Goal: Information Seeking & Learning: Learn about a topic

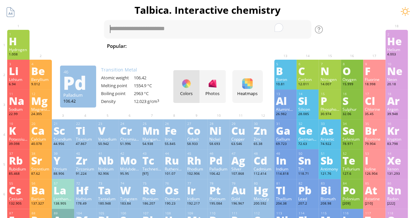
click at [221, 161] on div "Pd" at bounding box center [218, 160] width 19 height 11
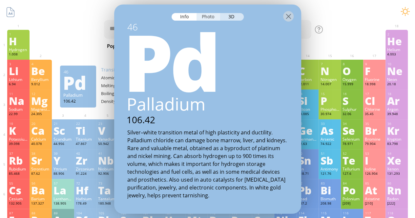
click at [209, 16] on div "Photo" at bounding box center [209, 17] width 24 height 8
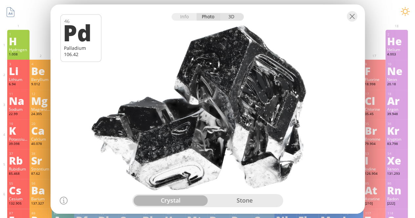
click at [237, 19] on div "3D" at bounding box center [232, 17] width 24 height 8
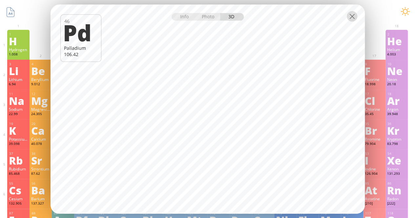
click at [353, 17] on div at bounding box center [352, 16] width 11 height 11
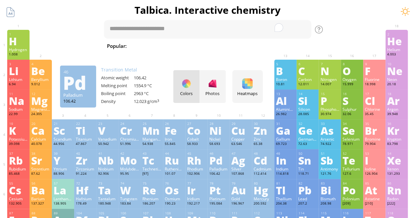
click at [188, 80] on div "Colors Photos" at bounding box center [199, 86] width 53 height 33
click at [214, 85] on div at bounding box center [213, 83] width 11 height 11
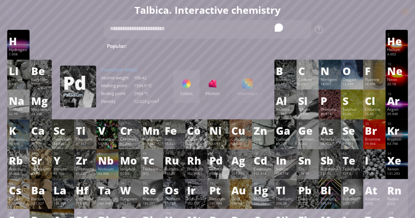
click at [225, 169] on div "Palladium" at bounding box center [218, 168] width 19 height 5
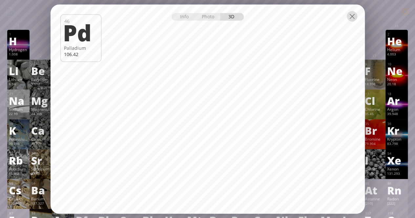
click at [354, 12] on div at bounding box center [352, 16] width 11 height 11
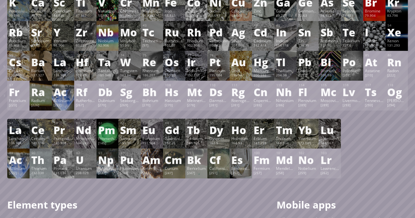
scroll to position [129, 0]
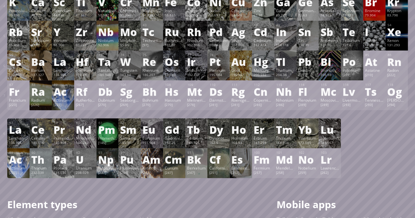
click at [20, 162] on div "Ac" at bounding box center [18, 159] width 19 height 11
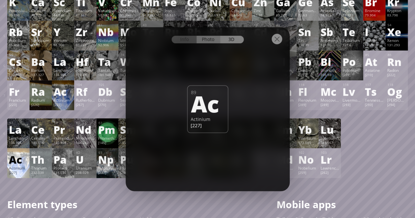
click at [213, 39] on div "Photo" at bounding box center [209, 40] width 24 height 8
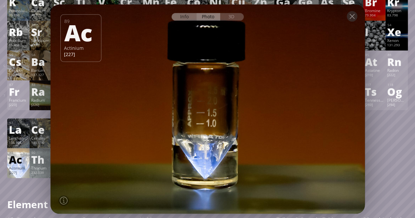
click at [186, 15] on div "Info" at bounding box center [184, 17] width 25 height 8
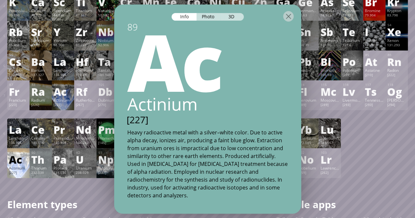
click at [209, 21] on div at bounding box center [207, 15] width 187 height 23
click at [208, 19] on div "Photo" at bounding box center [209, 17] width 24 height 8
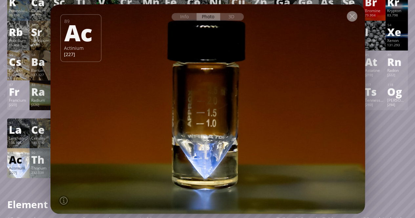
click at [353, 17] on div at bounding box center [352, 16] width 11 height 11
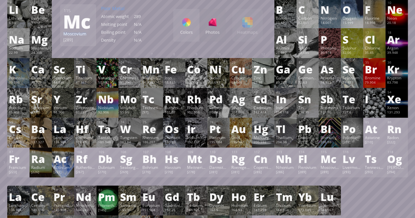
scroll to position [60, 0]
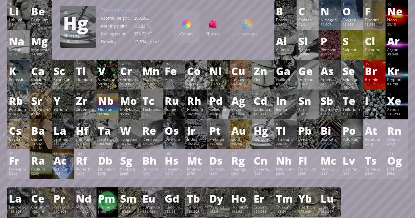
click at [269, 132] on div "Hg" at bounding box center [263, 130] width 19 height 11
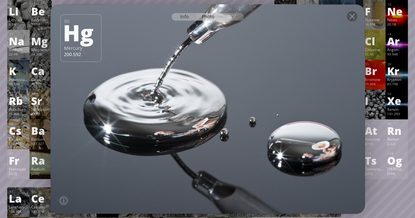
click at [188, 17] on div "Info" at bounding box center [184, 17] width 25 height 8
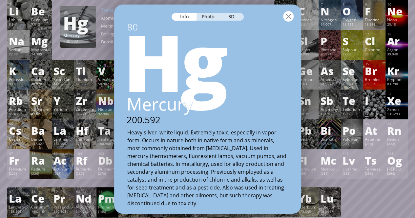
click at [292, 15] on div at bounding box center [288, 16] width 11 height 11
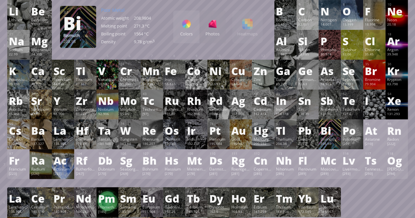
click at [339, 141] on div "Bismuth" at bounding box center [329, 139] width 19 height 5
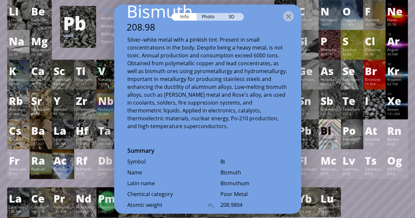
scroll to position [0, 0]
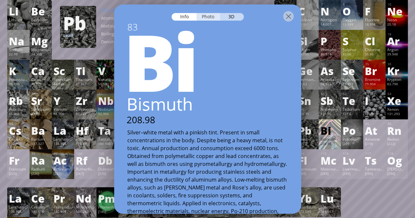
click at [210, 19] on div "Photo" at bounding box center [209, 17] width 24 height 8
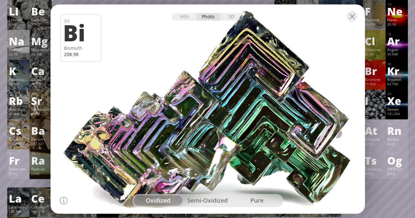
click at [230, 21] on div at bounding box center [208, 15] width 315 height 23
click at [233, 16] on div "3D" at bounding box center [232, 17] width 24 height 8
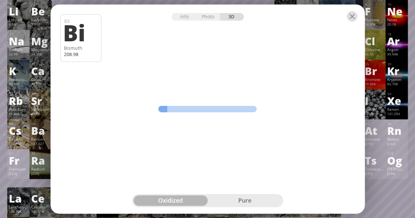
click at [356, 15] on div at bounding box center [352, 16] width 11 height 11
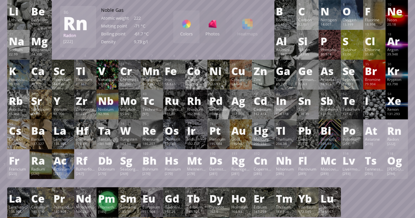
click at [402, 131] on div "Rn" at bounding box center [396, 130] width 19 height 11
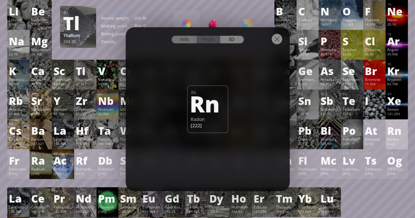
click at [190, 41] on div "Info" at bounding box center [184, 40] width 25 height 8
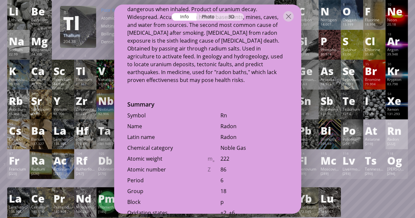
scroll to position [148, 0]
